Goal: Task Accomplishment & Management: Use online tool/utility

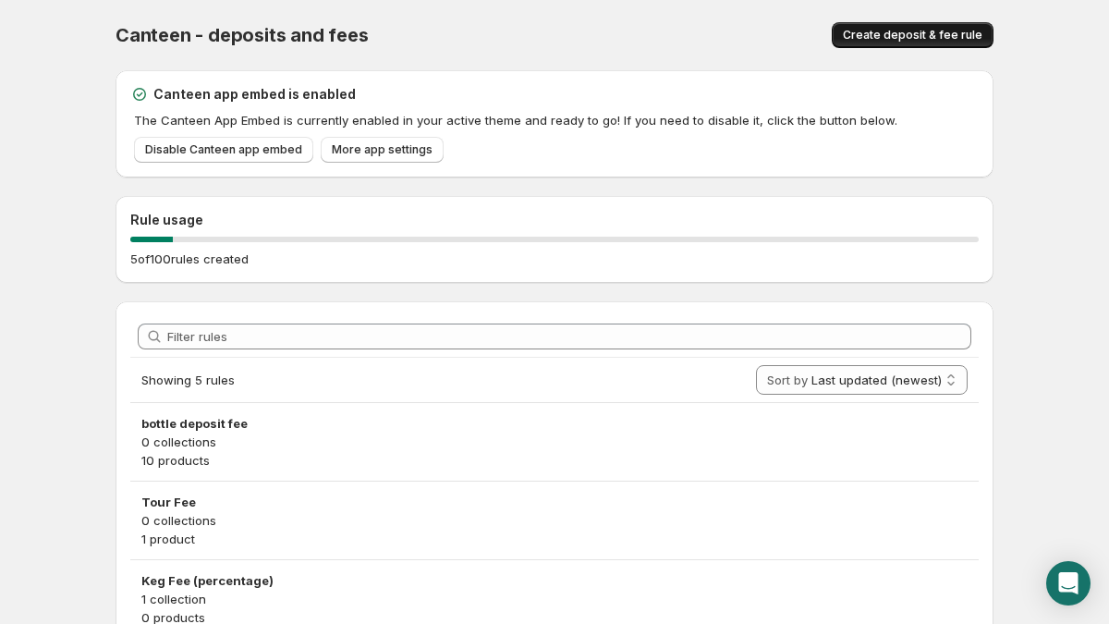
click at [887, 36] on span "Create deposit & fee rule" at bounding box center [913, 35] width 140 height 15
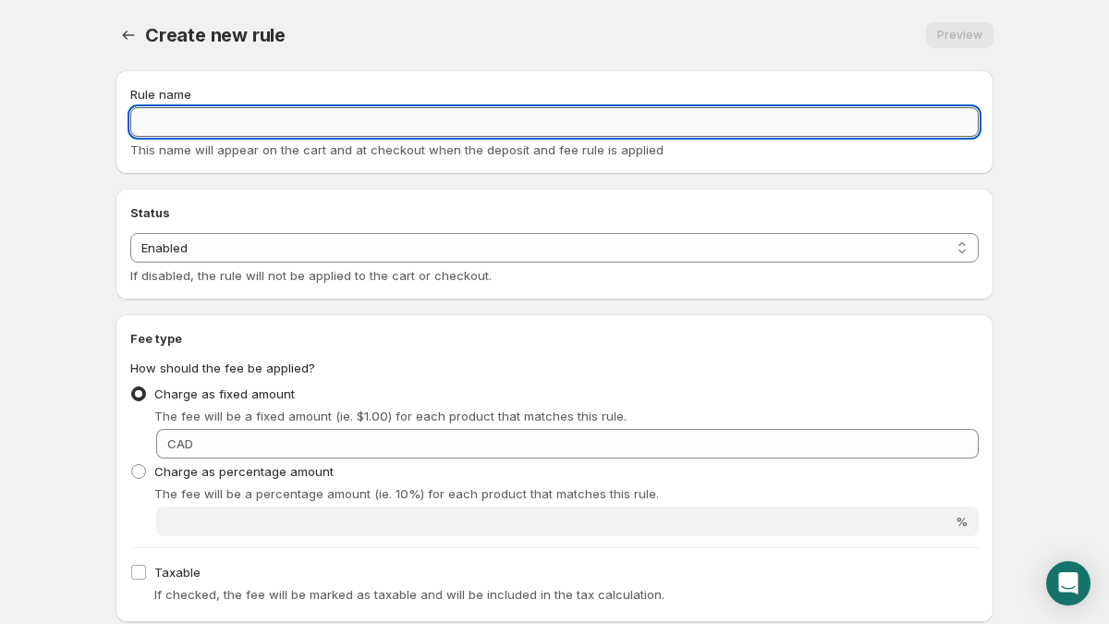
click at [643, 121] on input "Rule name" at bounding box center [554, 122] width 848 height 30
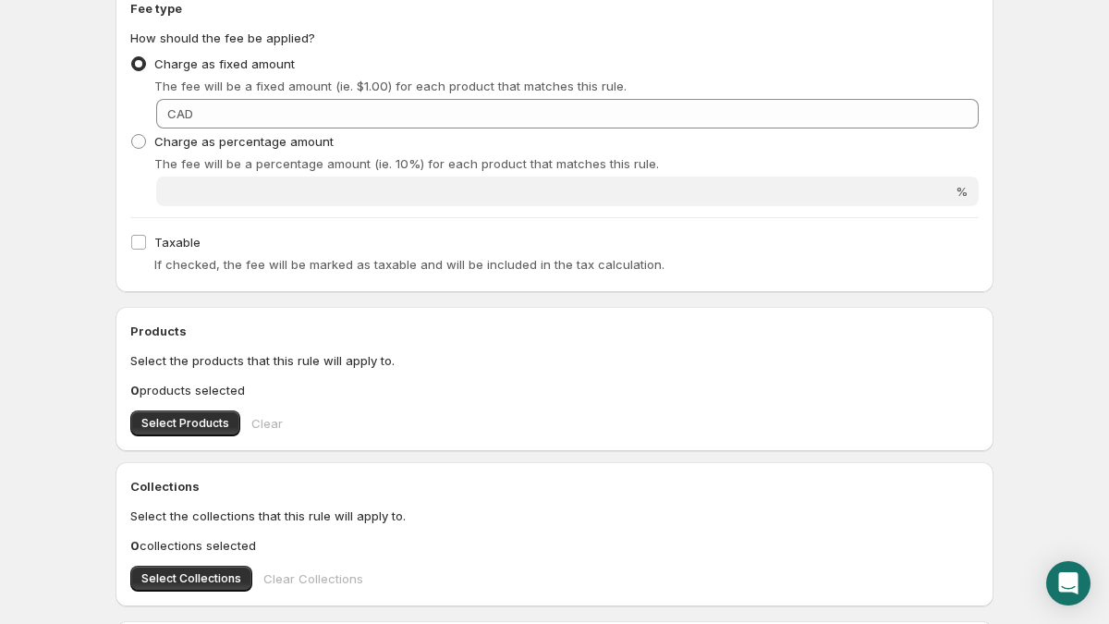
scroll to position [262, 0]
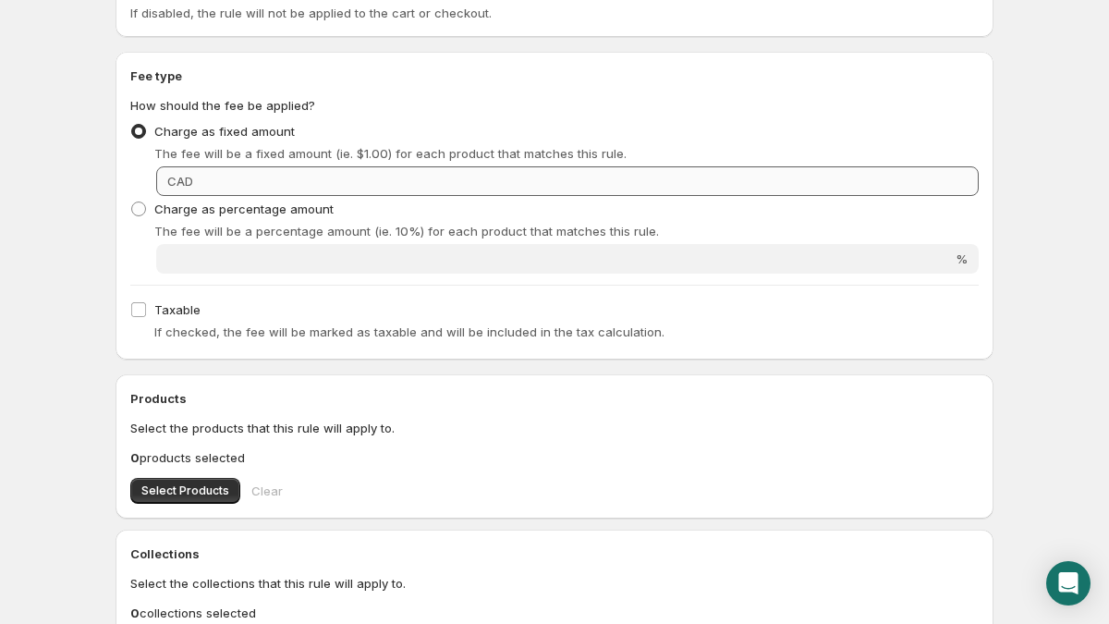
type input "test fee 13"
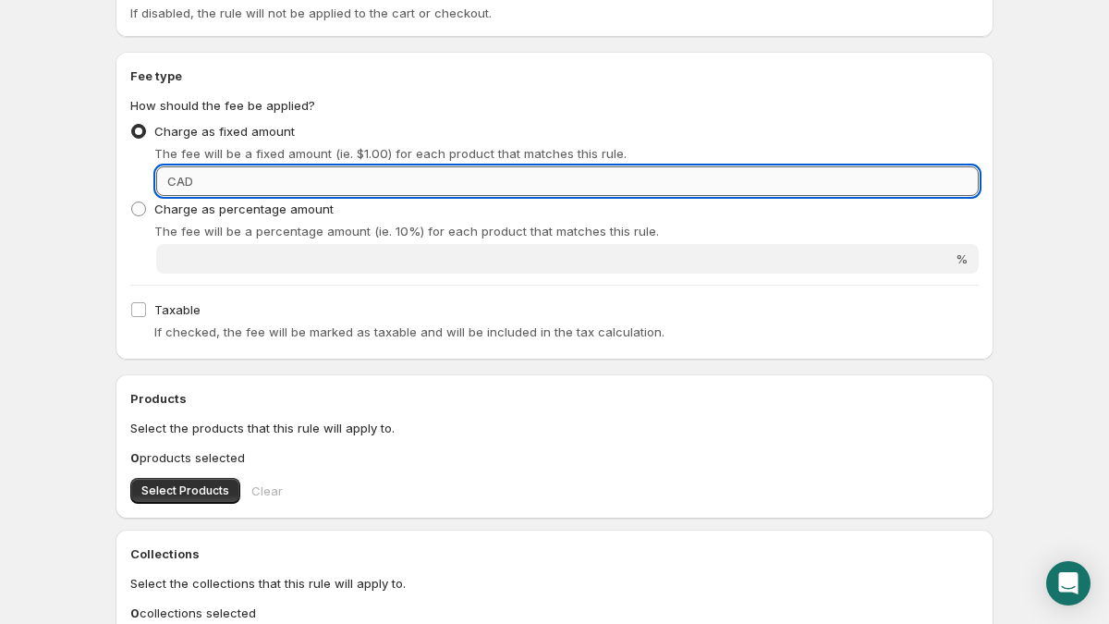
click at [236, 188] on input "Fixed amount" at bounding box center [589, 181] width 780 height 30
type input "4"
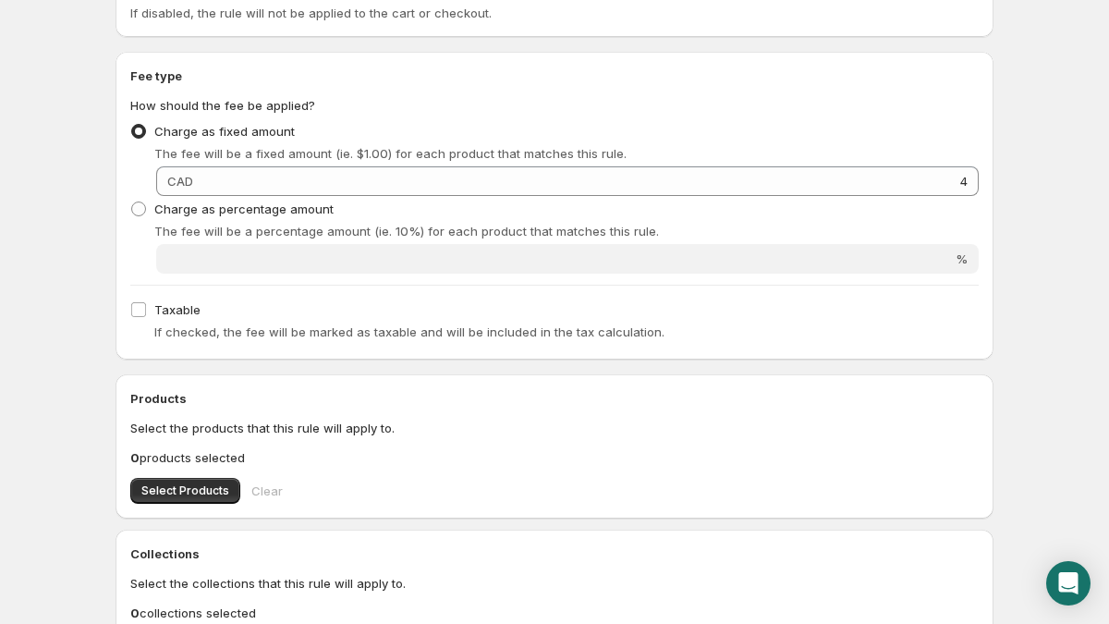
scroll to position [0, 0]
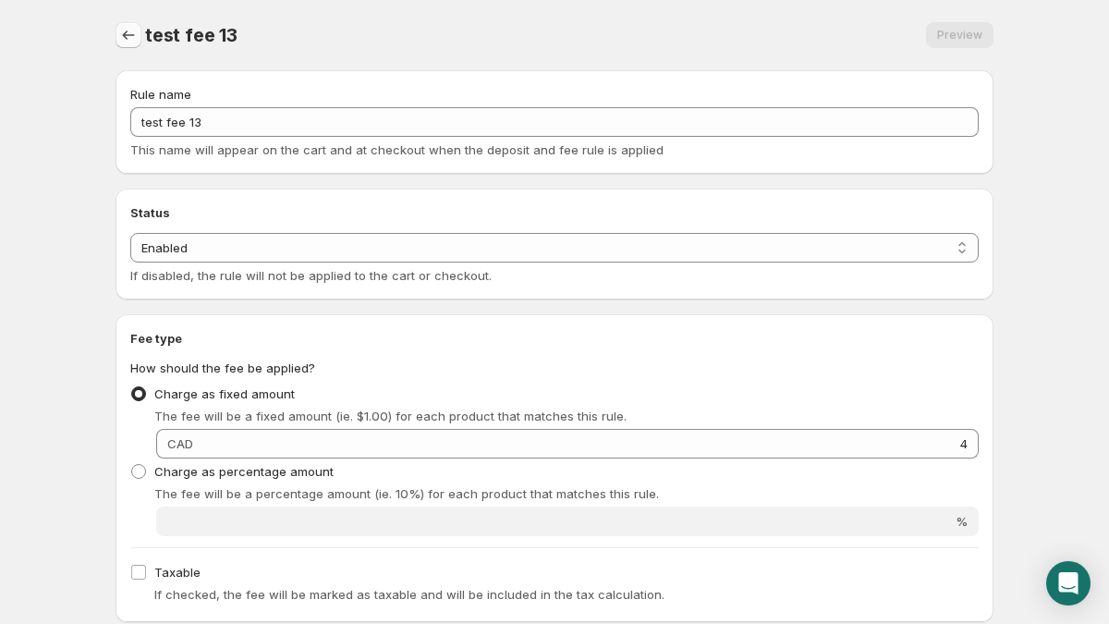
click at [131, 31] on icon "Settings" at bounding box center [128, 35] width 18 height 18
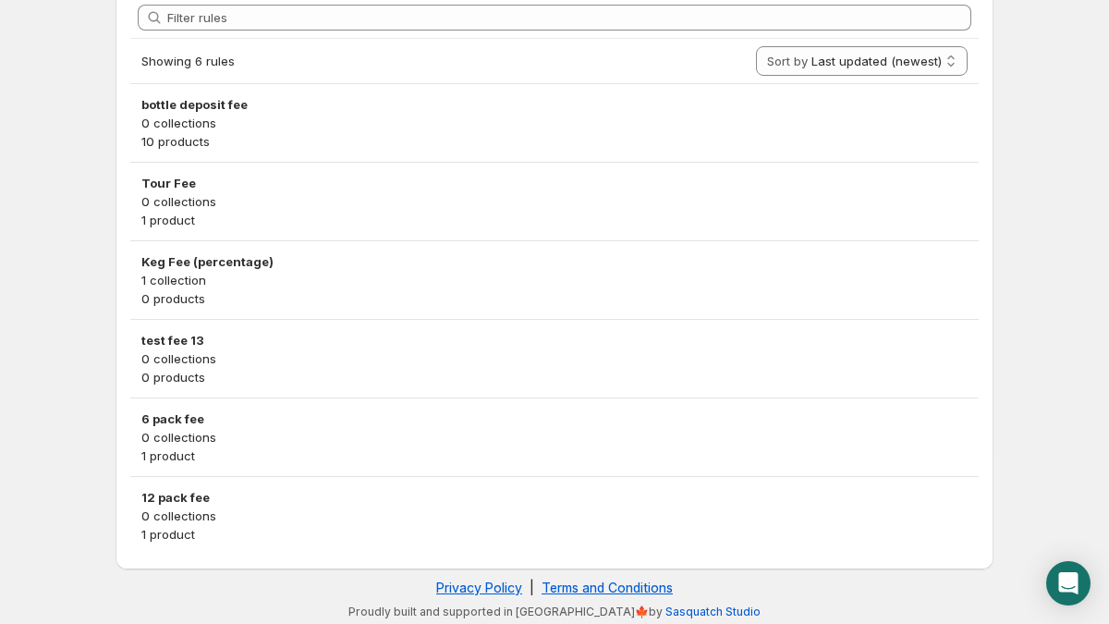
scroll to position [323, 0]
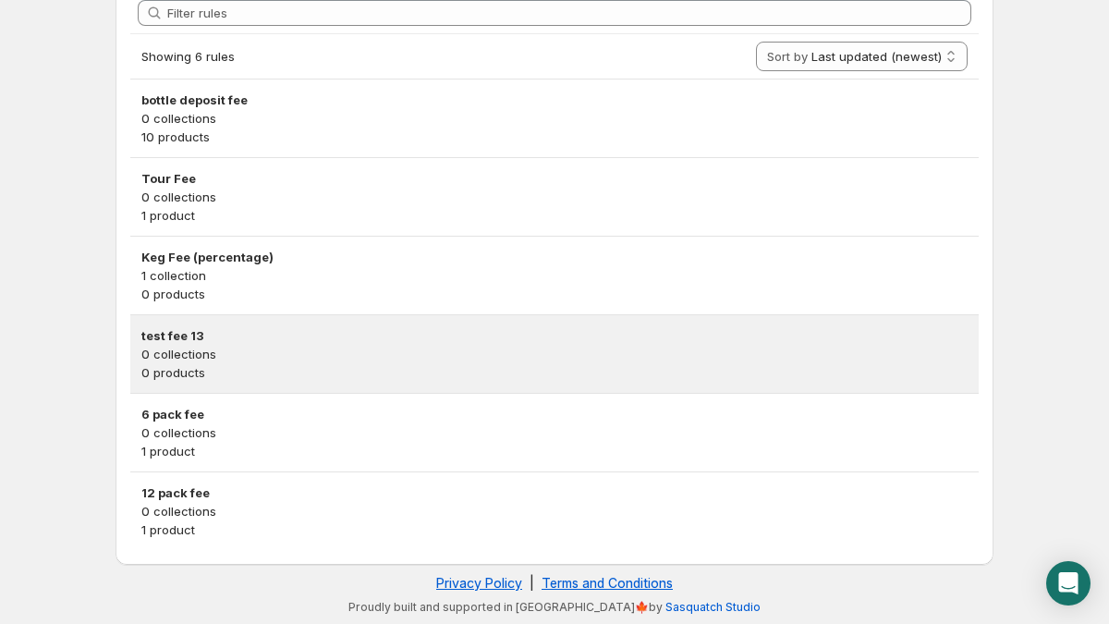
click at [304, 356] on p "0 collections" at bounding box center [554, 354] width 826 height 18
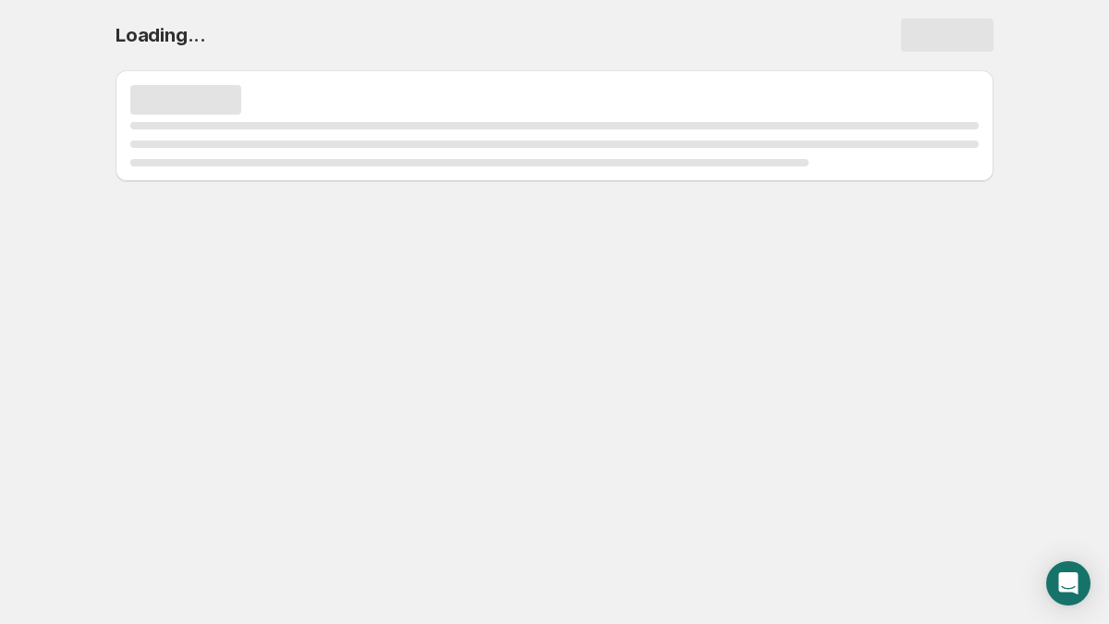
scroll to position [0, 0]
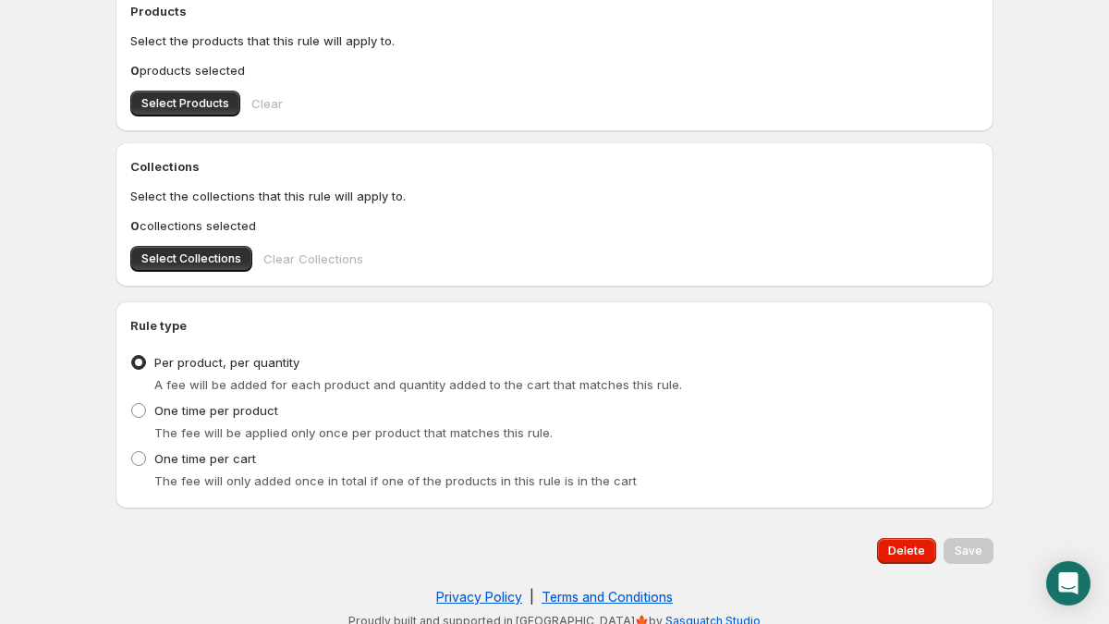
scroll to position [664, 0]
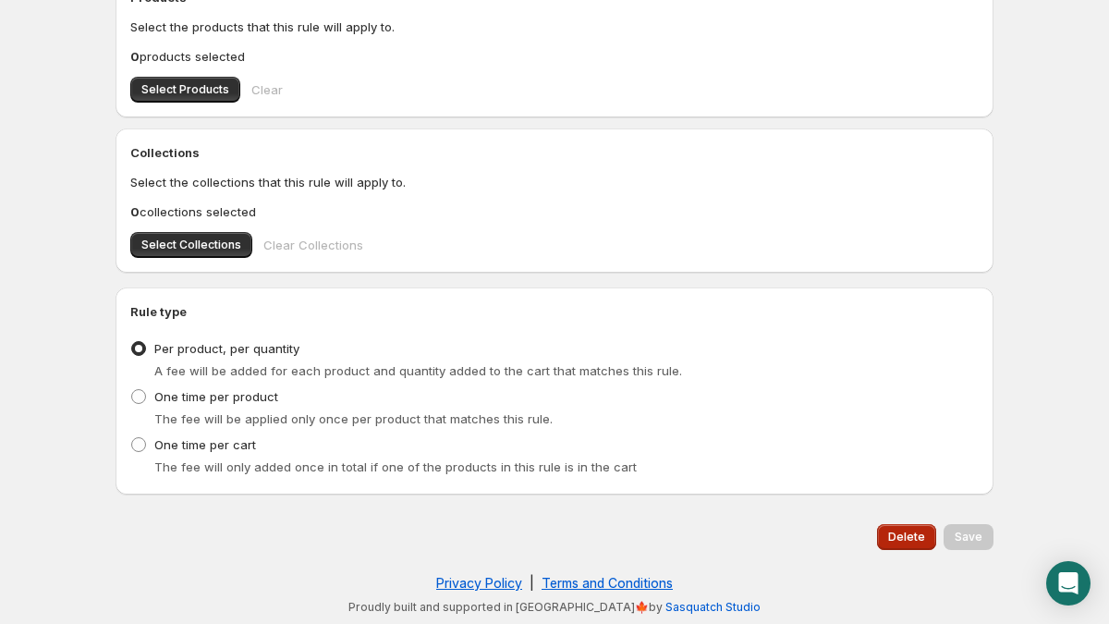
click at [918, 536] on span "Delete" at bounding box center [906, 537] width 37 height 15
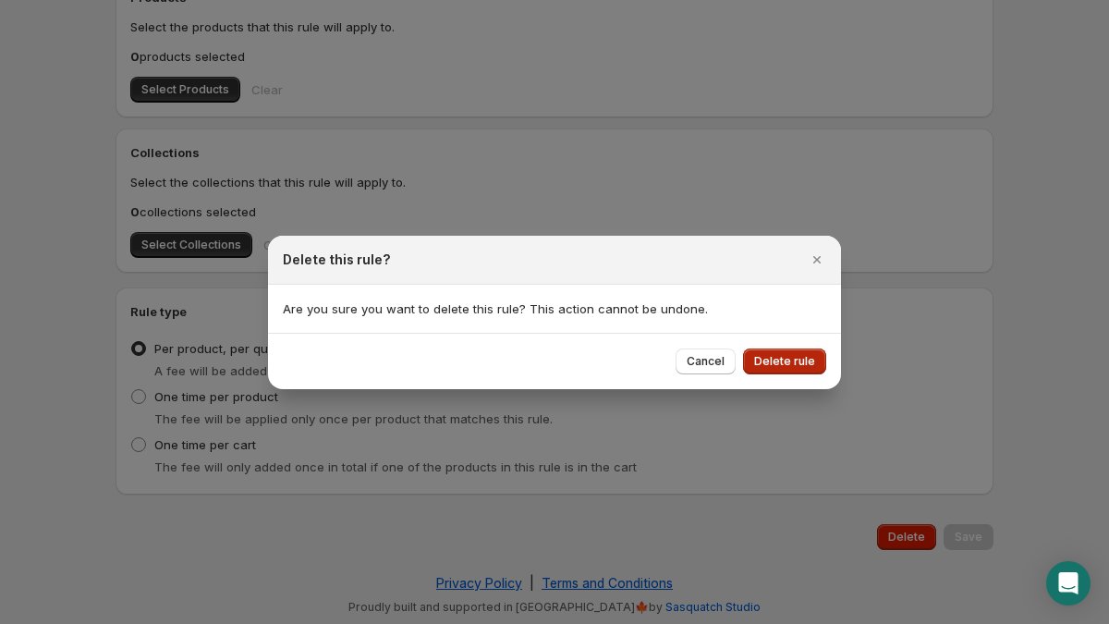
click at [796, 360] on span "Delete rule" at bounding box center [784, 361] width 61 height 15
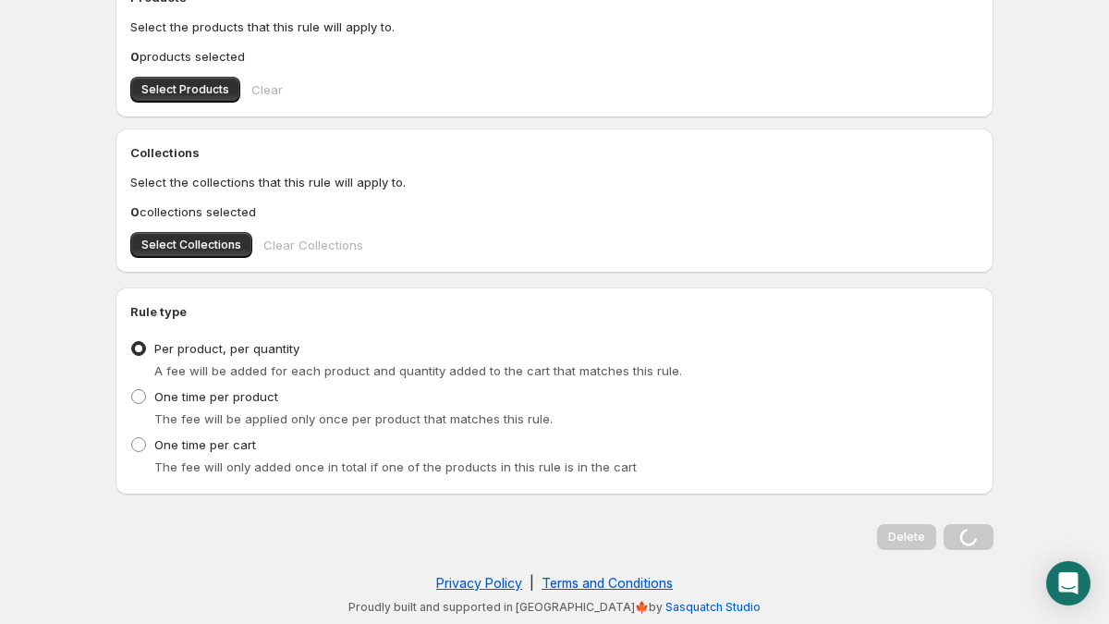
scroll to position [0, 0]
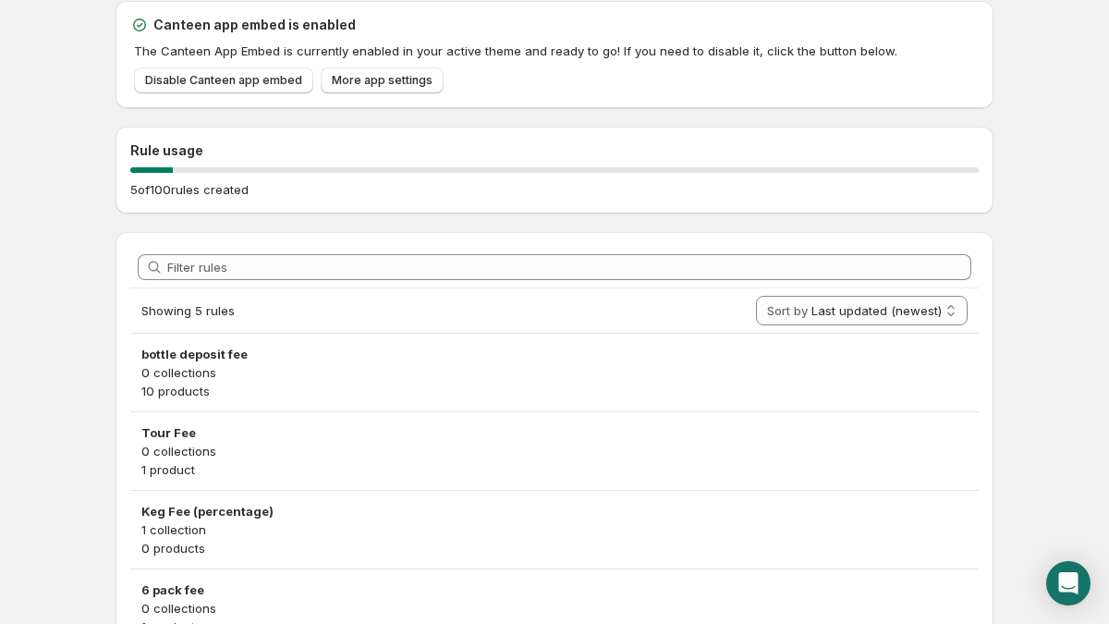
scroll to position [72, 0]
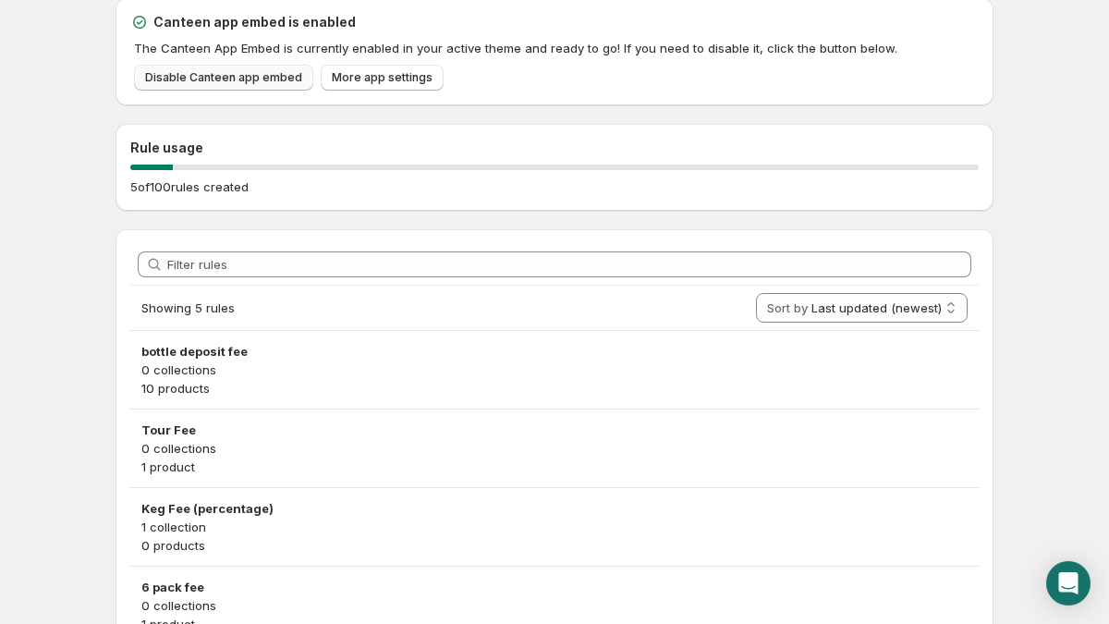
click at [257, 74] on span "Disable Canteen app embed" at bounding box center [223, 77] width 157 height 15
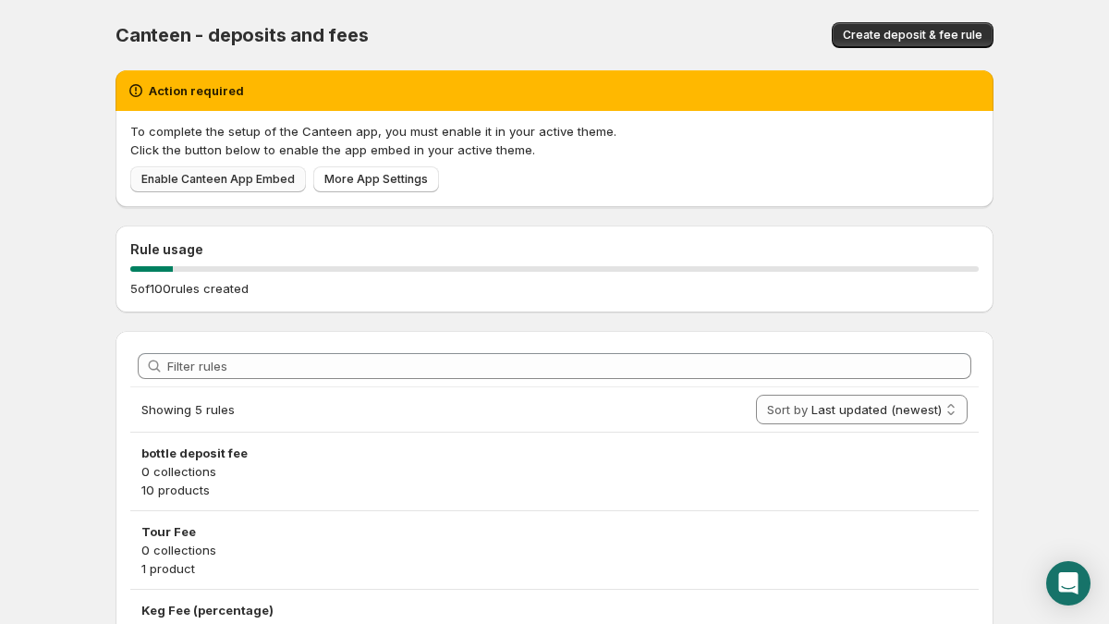
click at [201, 176] on span "Enable Canteen App Embed" at bounding box center [217, 179] width 153 height 15
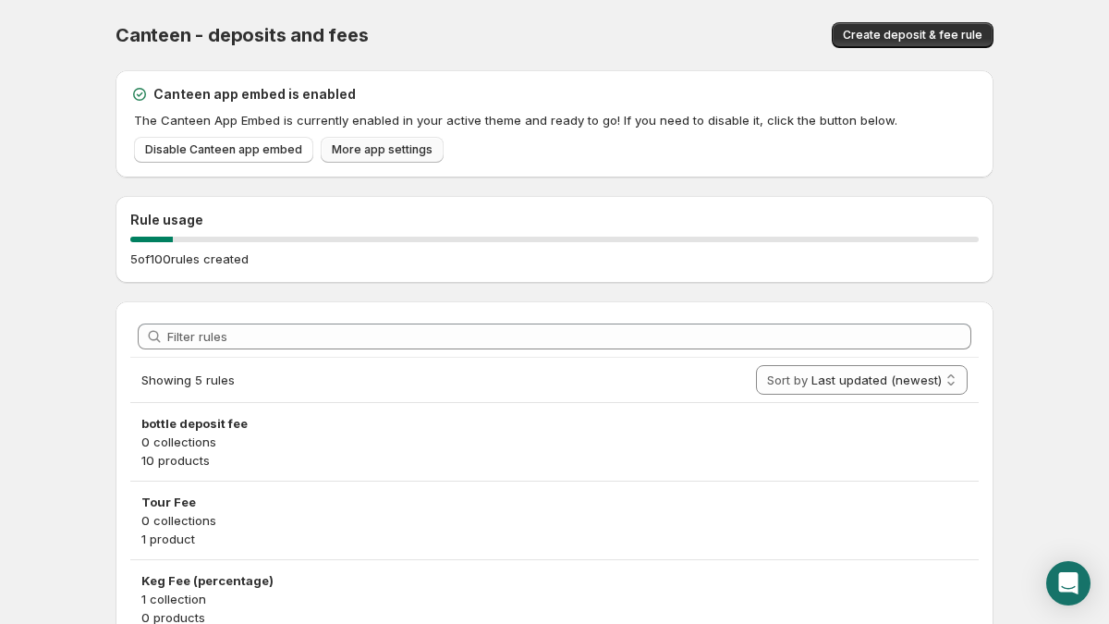
click at [364, 150] on span "More app settings" at bounding box center [382, 149] width 101 height 15
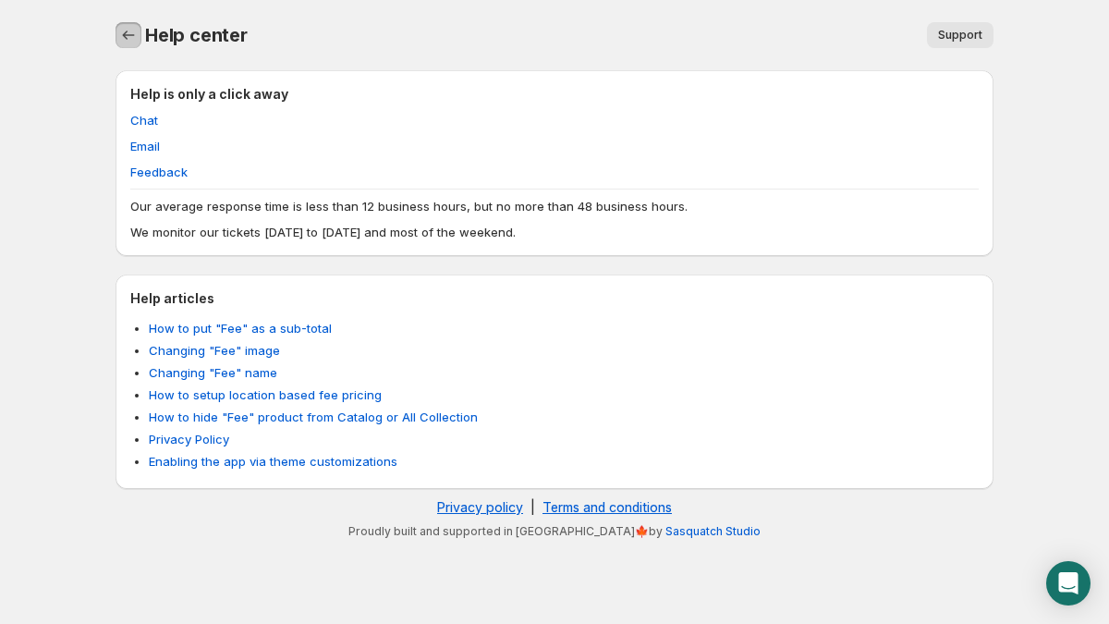
click at [130, 32] on icon "Home" at bounding box center [128, 35] width 18 height 18
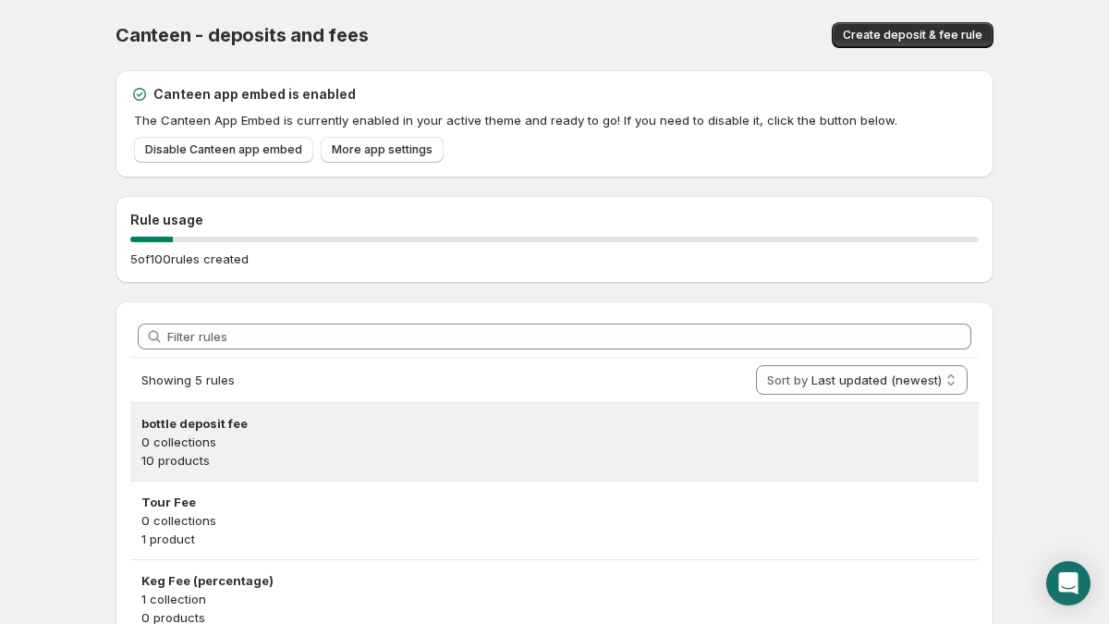
click at [321, 458] on p "10 products" at bounding box center [554, 460] width 826 height 18
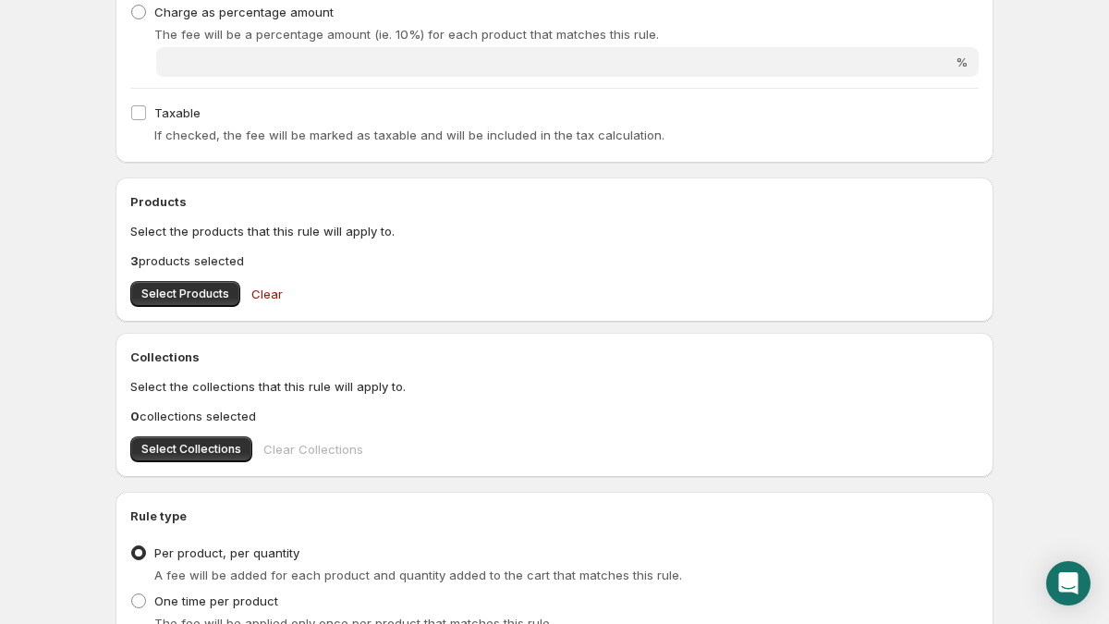
scroll to position [497, 0]
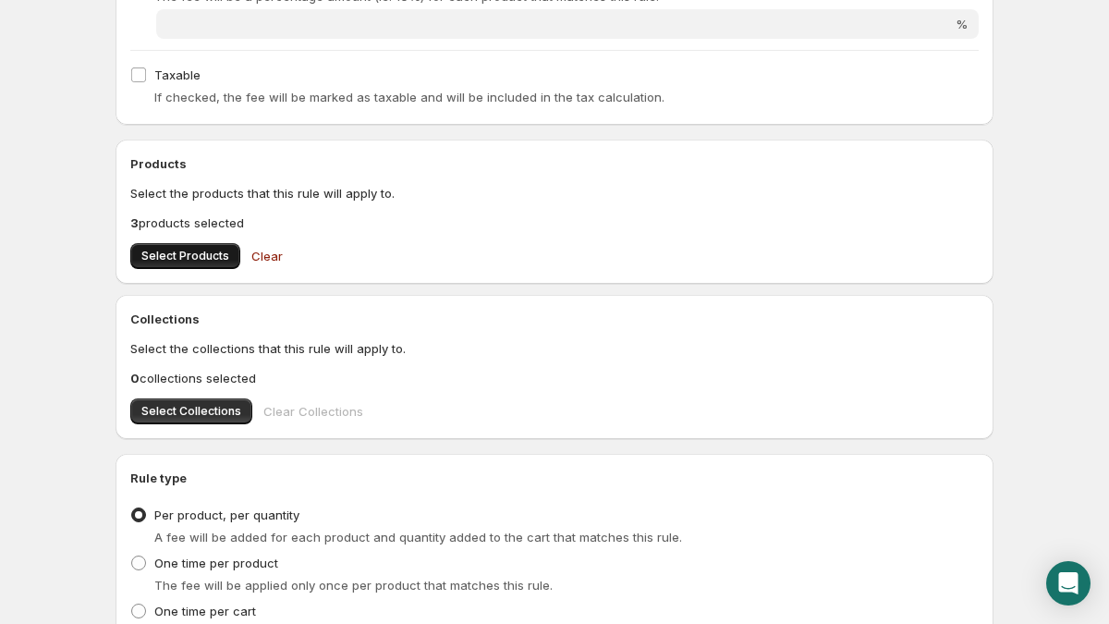
click at [154, 266] on button "Select Products" at bounding box center [185, 256] width 110 height 26
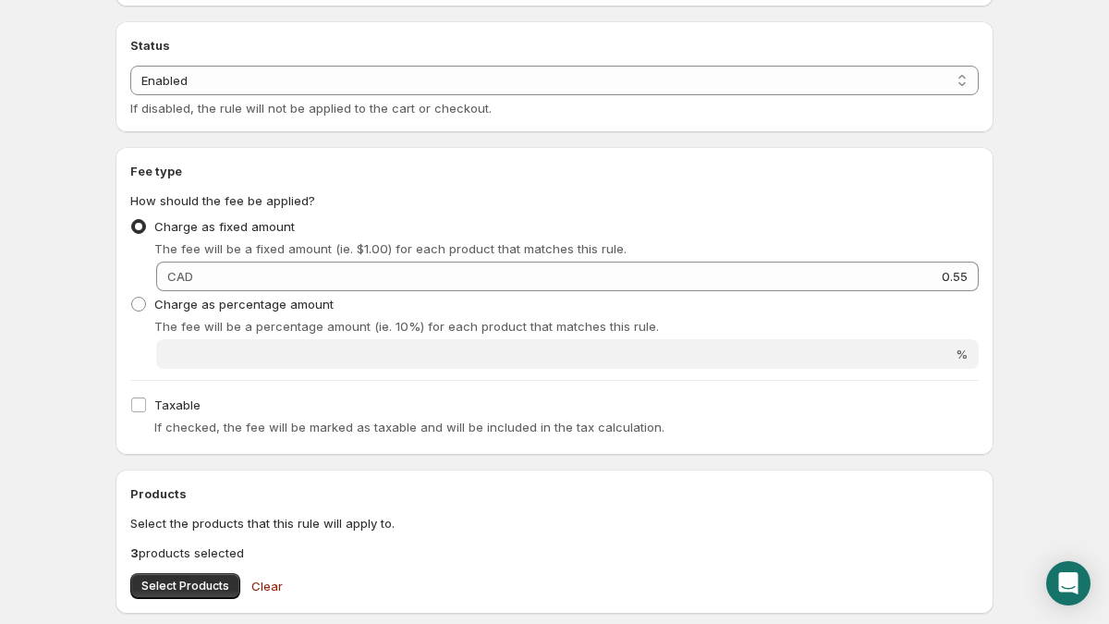
scroll to position [0, 0]
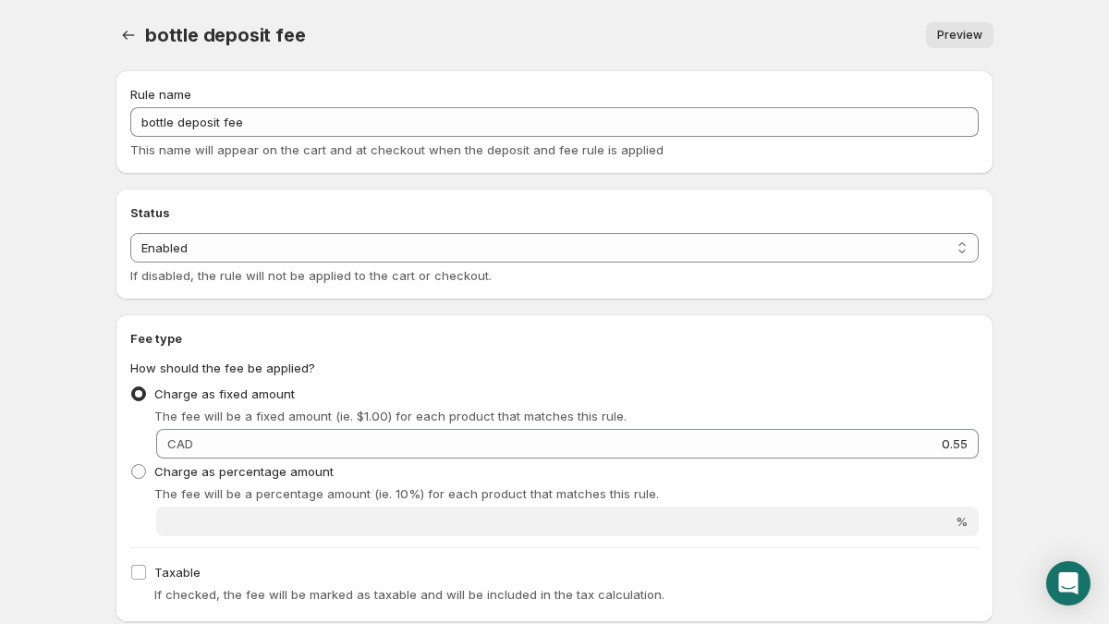
click at [968, 33] on span "Preview" at bounding box center [959, 35] width 45 height 15
click at [947, 34] on span "Preview" at bounding box center [959, 35] width 45 height 15
click at [131, 36] on icon "Settings" at bounding box center [128, 35] width 18 height 18
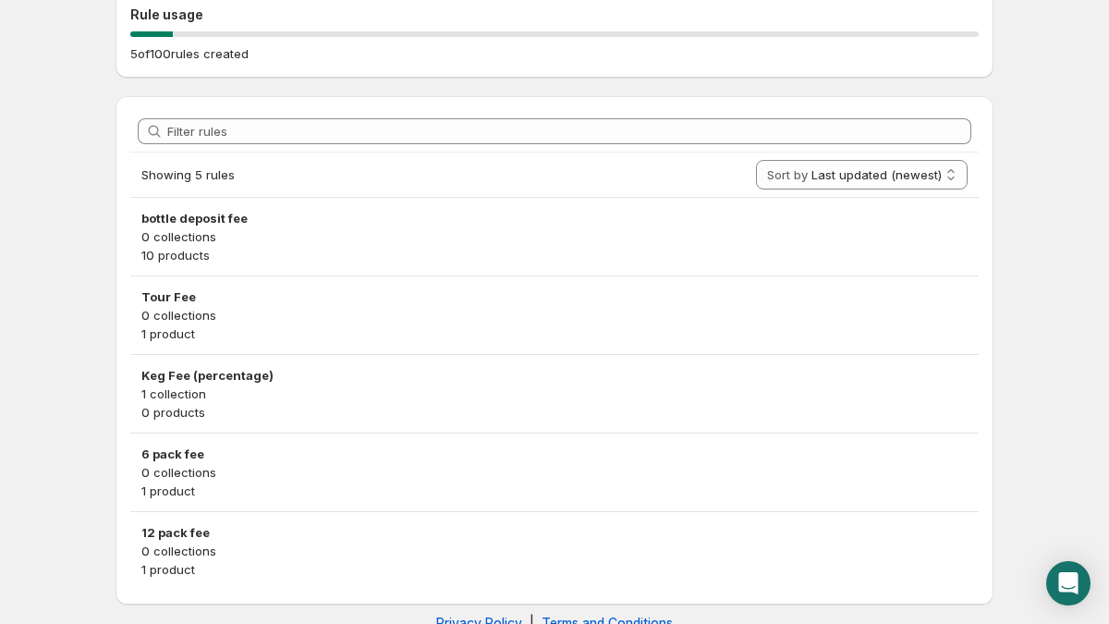
scroll to position [245, 0]
